Goal: Find specific page/section: Find specific page/section

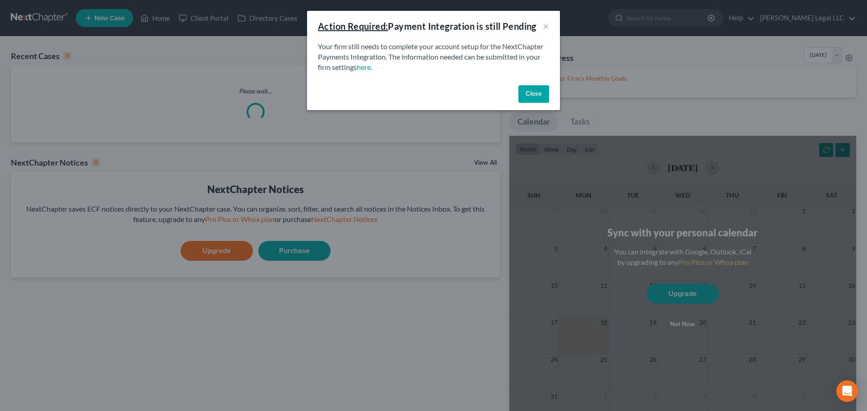
click at [541, 97] on button "Close" at bounding box center [533, 94] width 31 height 18
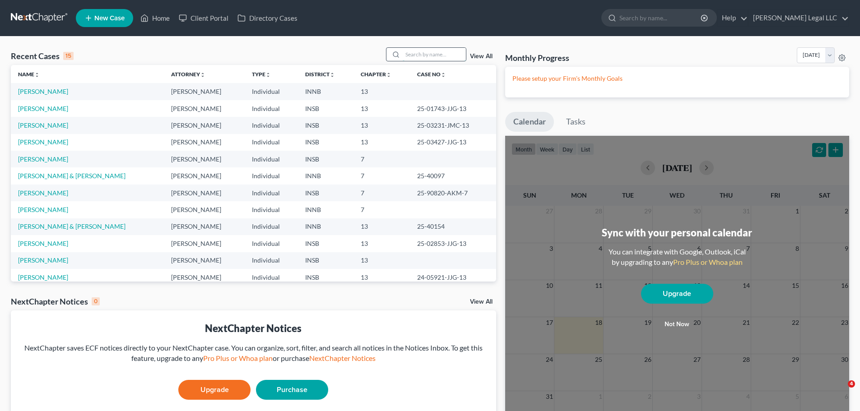
click at [417, 52] on input "search" at bounding box center [434, 54] width 63 height 13
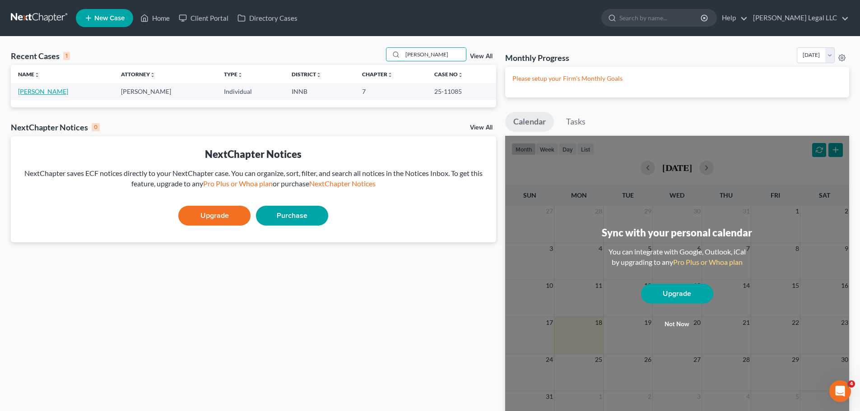
type input "[PERSON_NAME]"
click at [34, 95] on link "[PERSON_NAME]" at bounding box center [43, 92] width 50 height 8
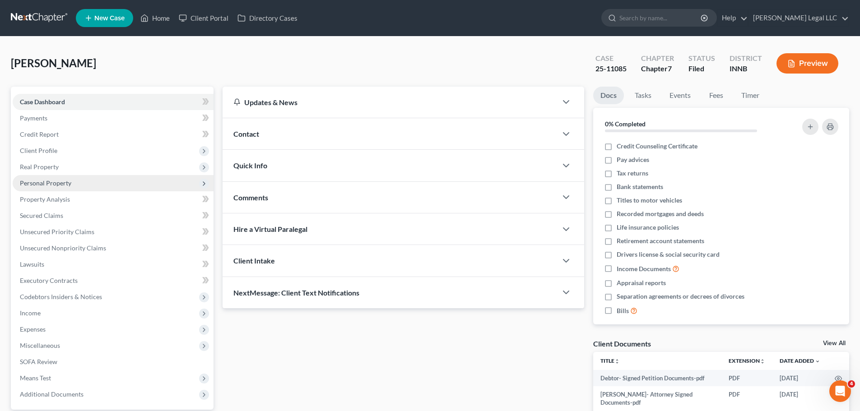
click at [56, 179] on span "Personal Property" at bounding box center [45, 183] width 51 height 8
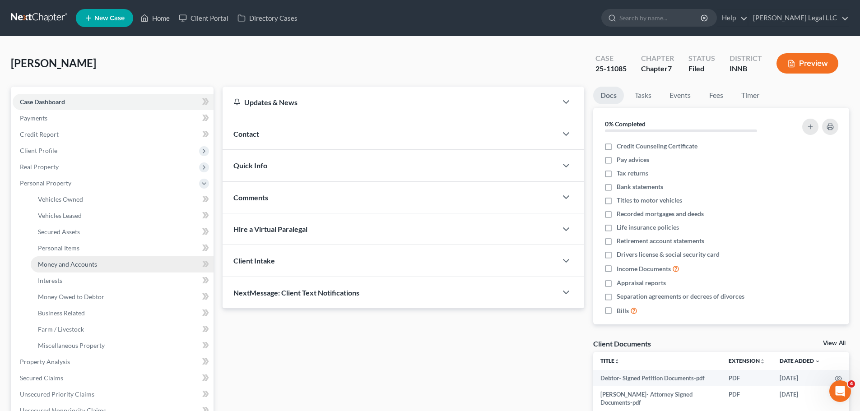
click at [50, 267] on span "Money and Accounts" at bounding box center [67, 265] width 59 height 8
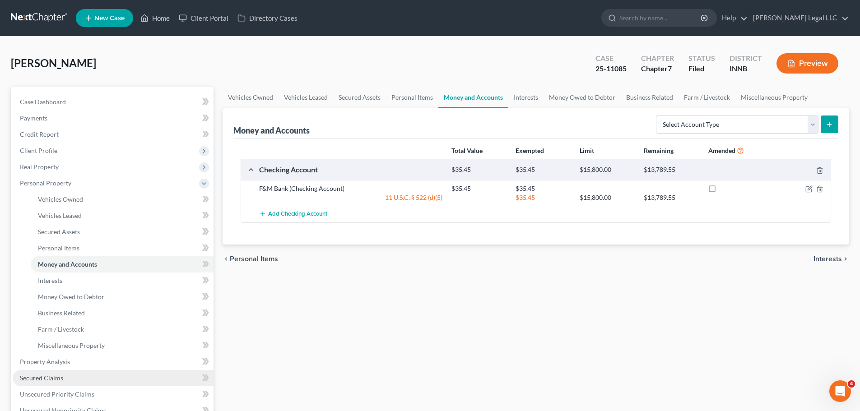
click at [37, 383] on link "Secured Claims" at bounding box center [113, 378] width 201 height 16
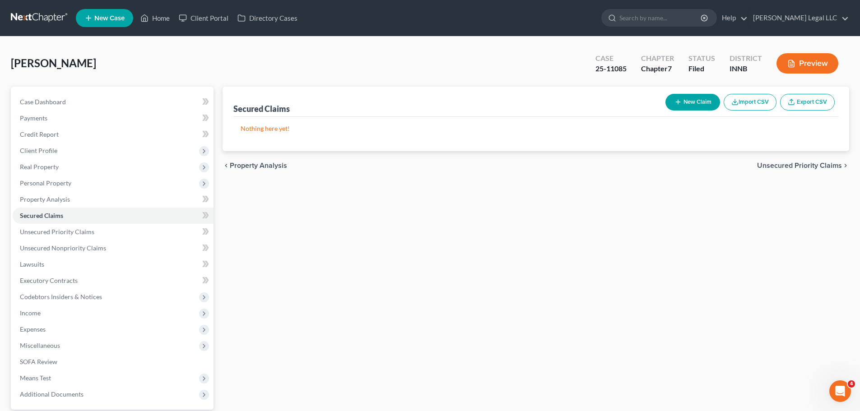
click at [463, 322] on div "Secured Claims New Claim Import CSV Export CSV Nothing here yet! Previous 1 Nex…" at bounding box center [536, 274] width 636 height 375
